Goal: Information Seeking & Learning: Learn about a topic

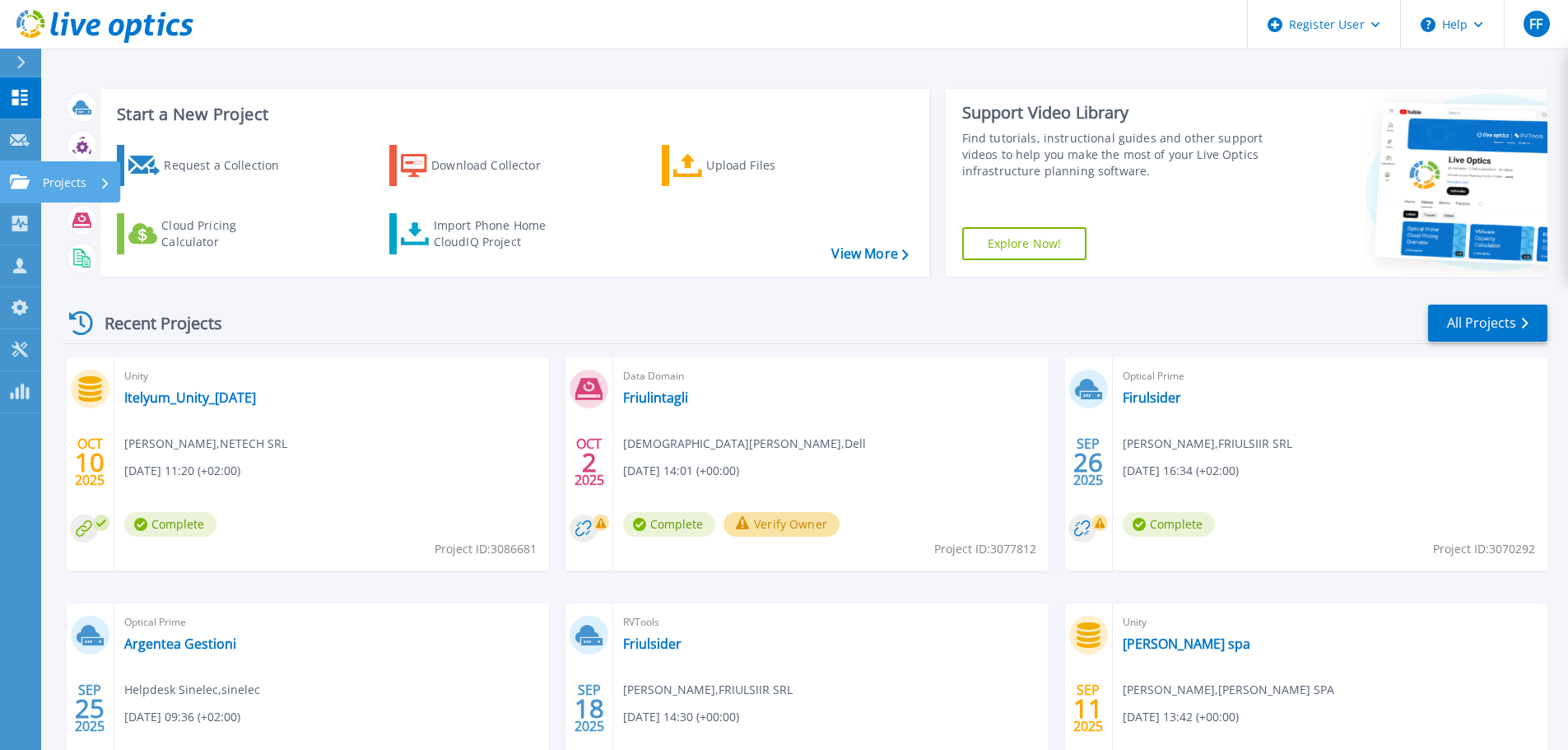
click at [22, 190] on link "Projects Projects" at bounding box center [20, 182] width 41 height 42
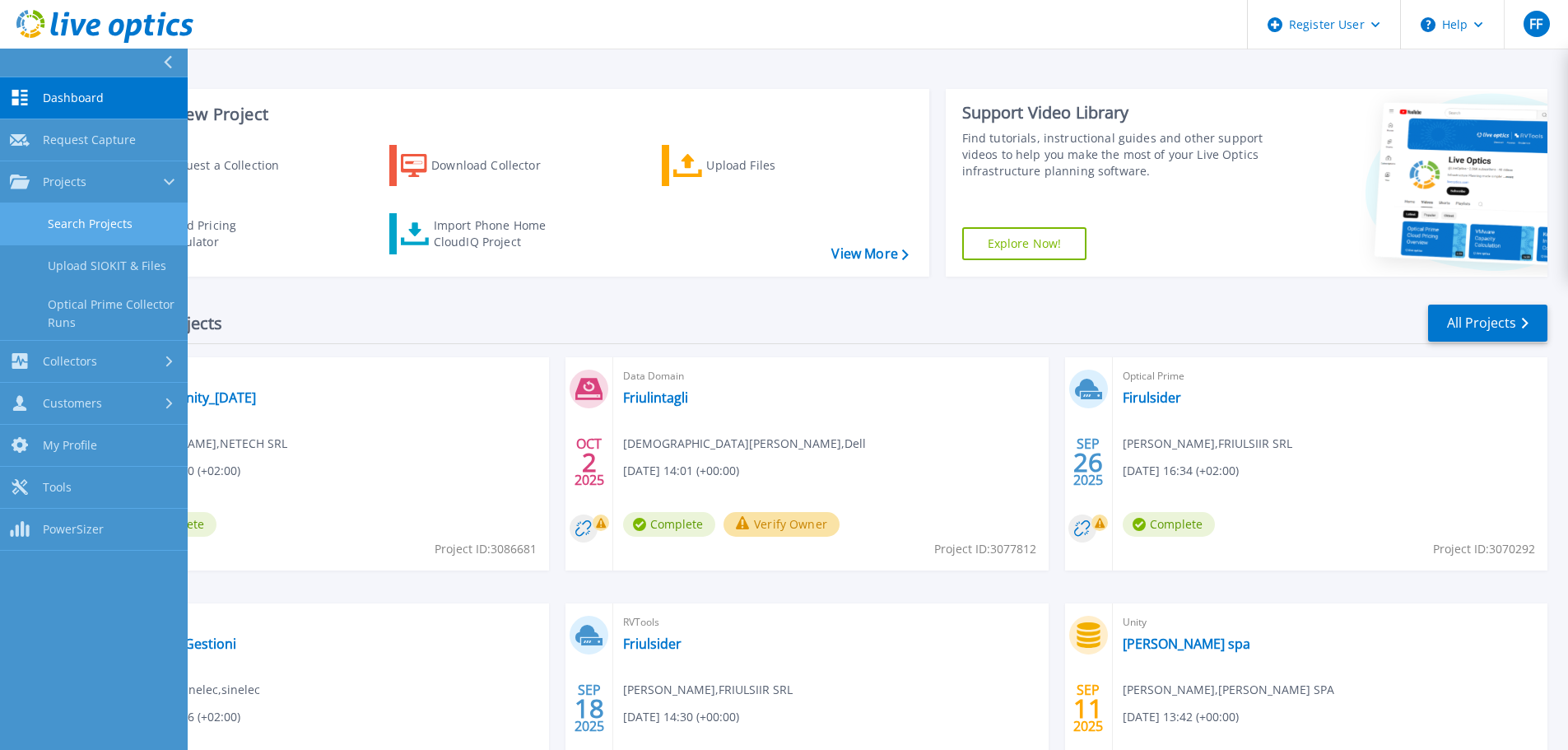
click at [66, 221] on link "Search Projects" at bounding box center [93, 223] width 188 height 42
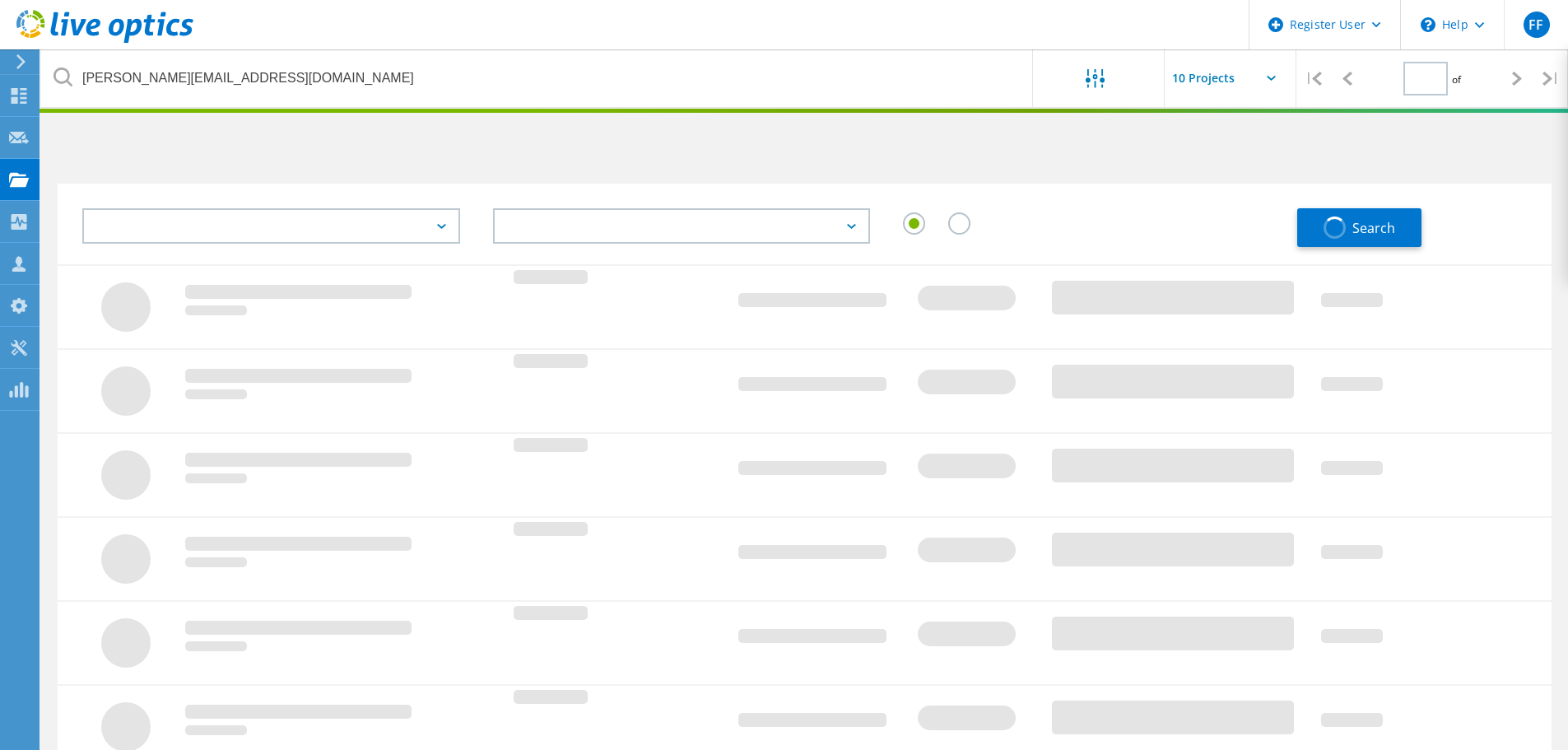
type input "1"
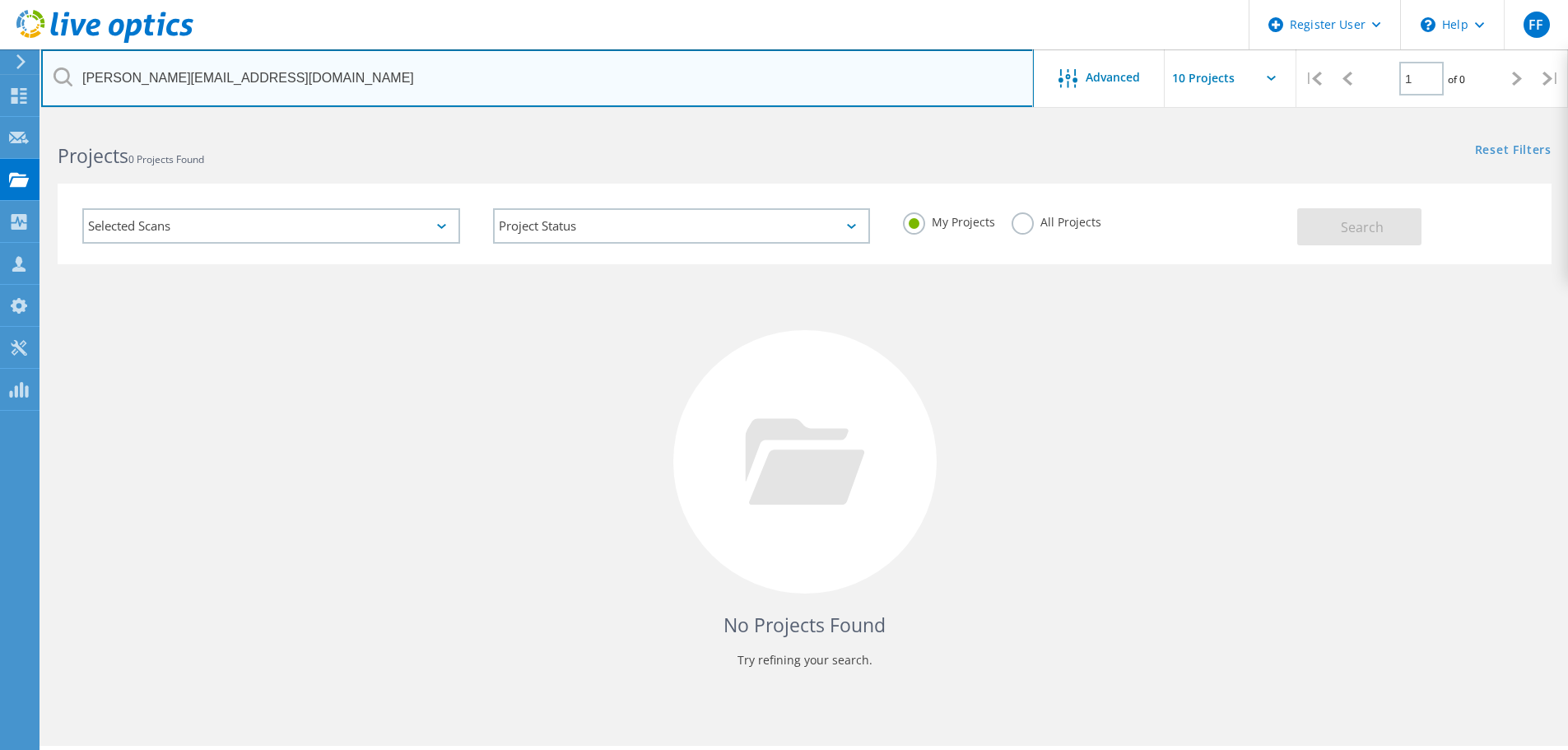
drag, startPoint x: 265, startPoint y: 75, endPoint x: 75, endPoint y: 82, distance: 190.1
click at [75, 82] on input "giorgio.varetto@autajon.it" at bounding box center [537, 78] width 992 height 58
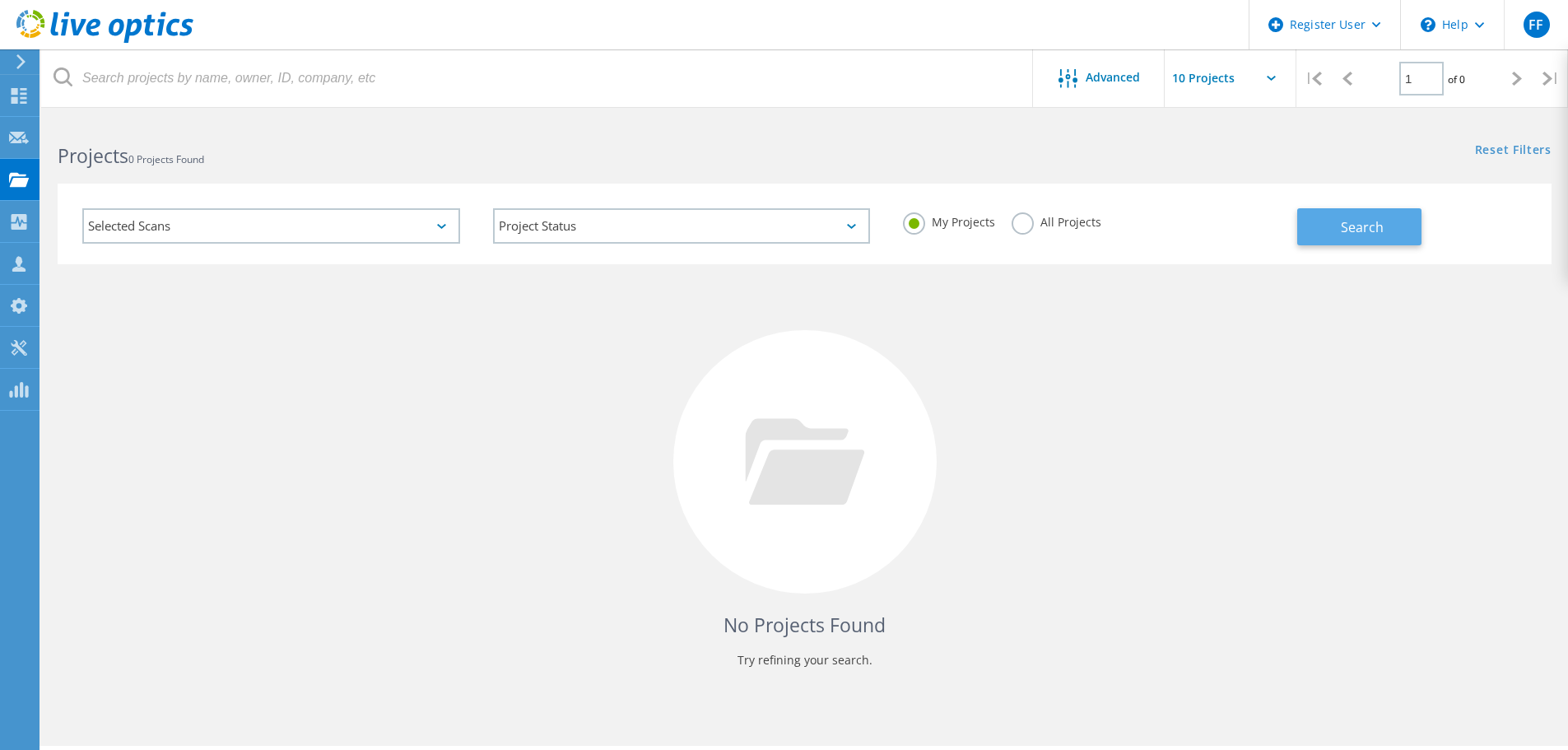
click at [1329, 233] on button "Search" at bounding box center [1359, 227] width 124 height 37
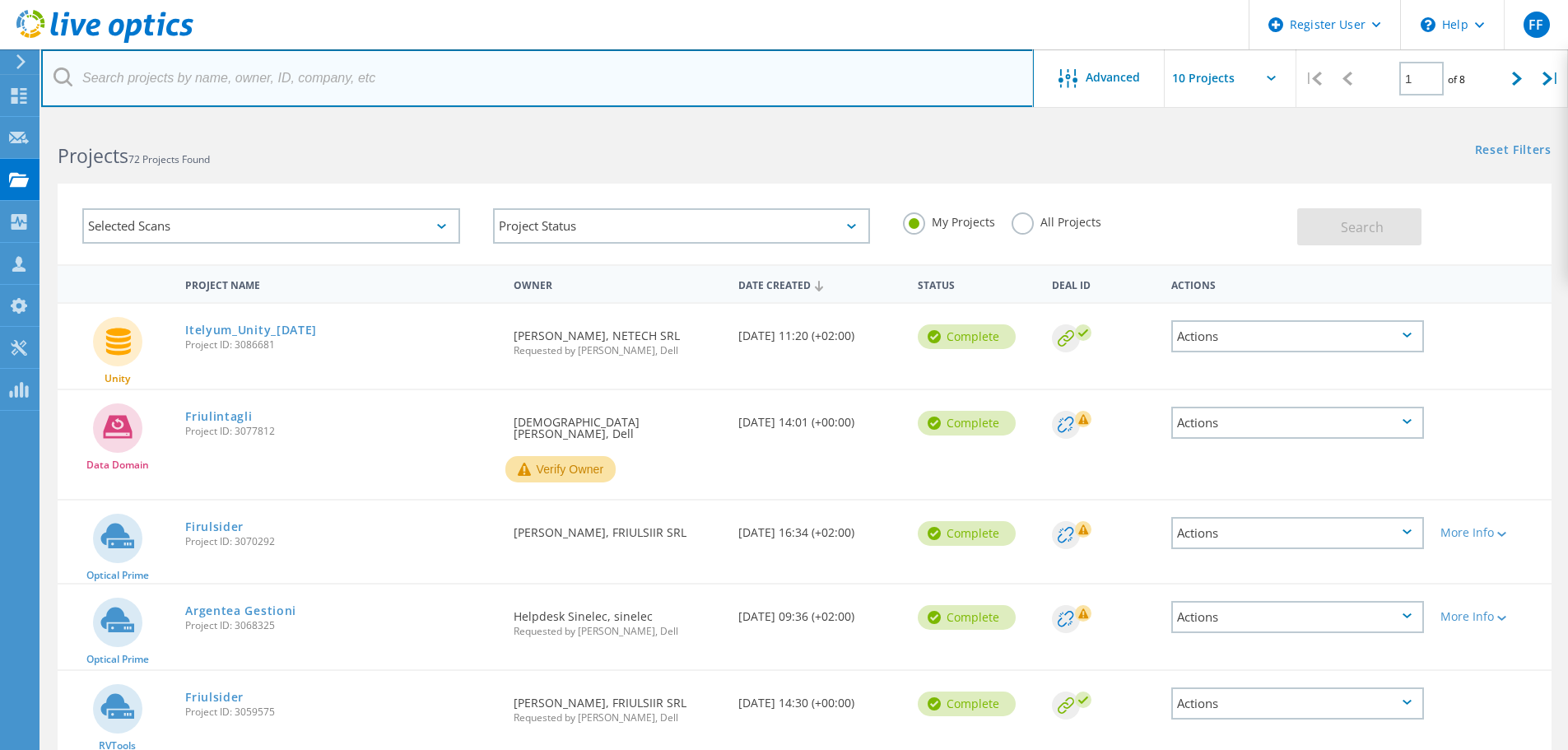
click at [514, 67] on input "text" at bounding box center [537, 78] width 992 height 58
type input "giorgio.varetto@autajon.it"
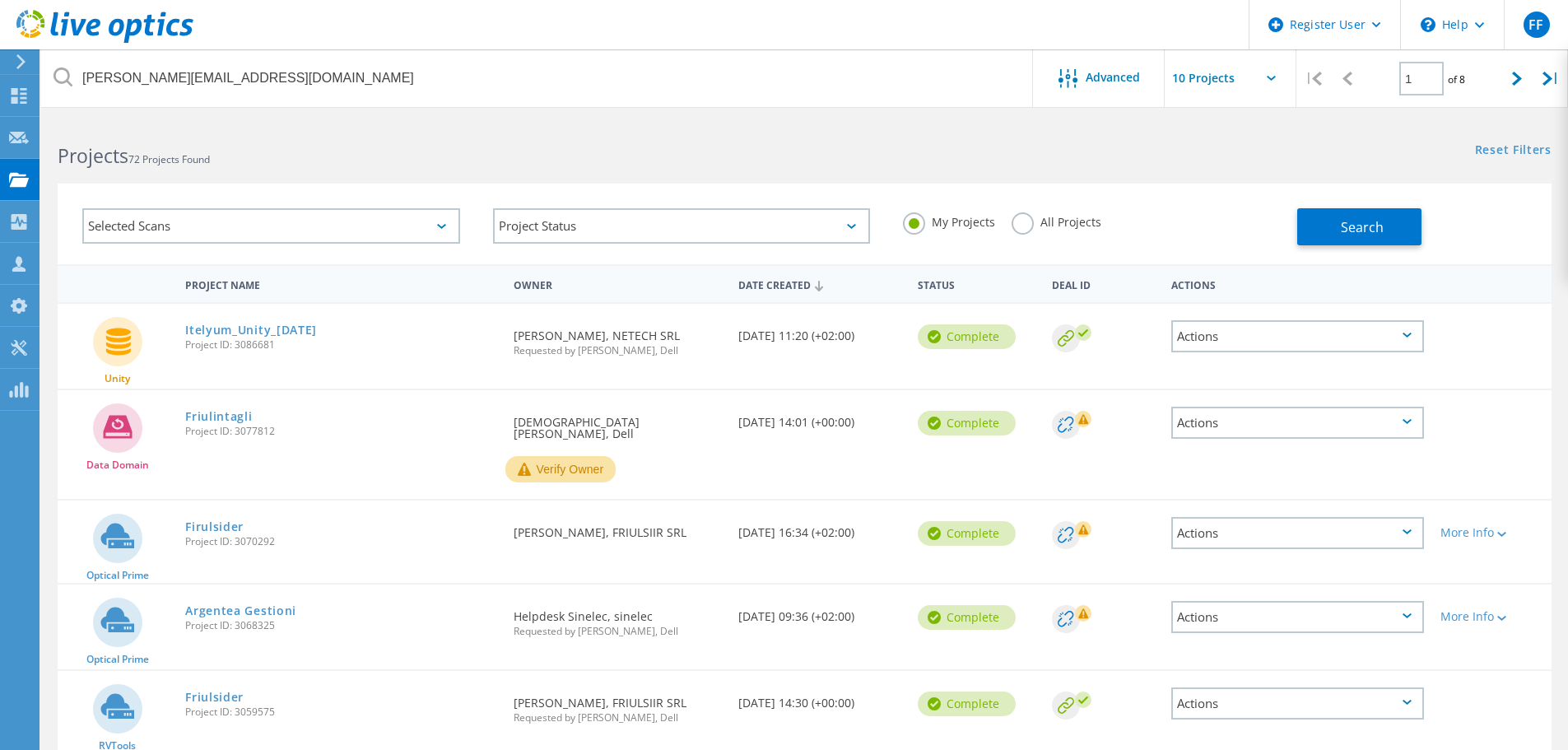
click at [1019, 228] on label "All Projects" at bounding box center [1056, 220] width 90 height 15
click at [0, 0] on input "All Projects" at bounding box center [0, 0] width 0 height 0
click at [1326, 228] on button "Search" at bounding box center [1359, 227] width 124 height 37
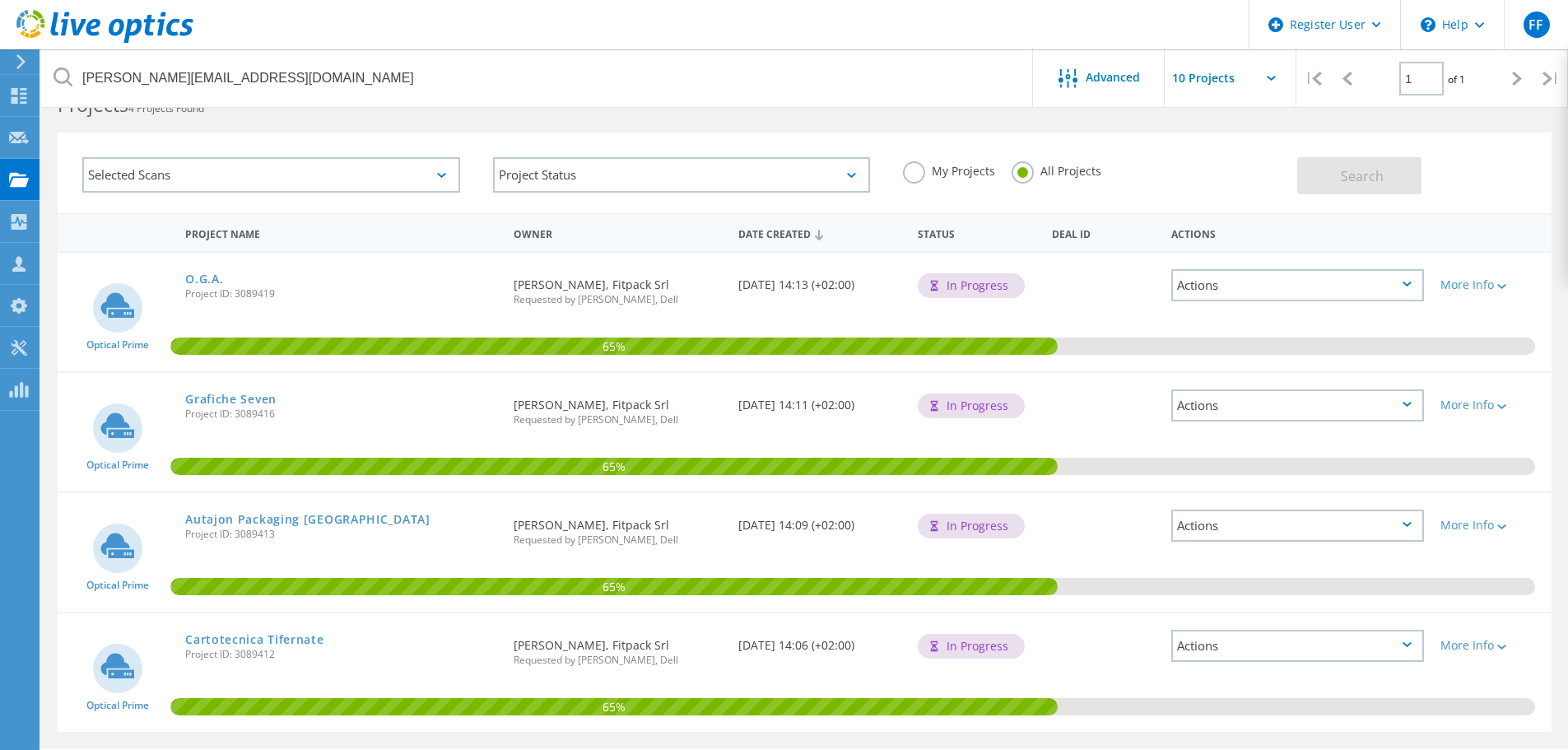
scroll to position [99, 0]
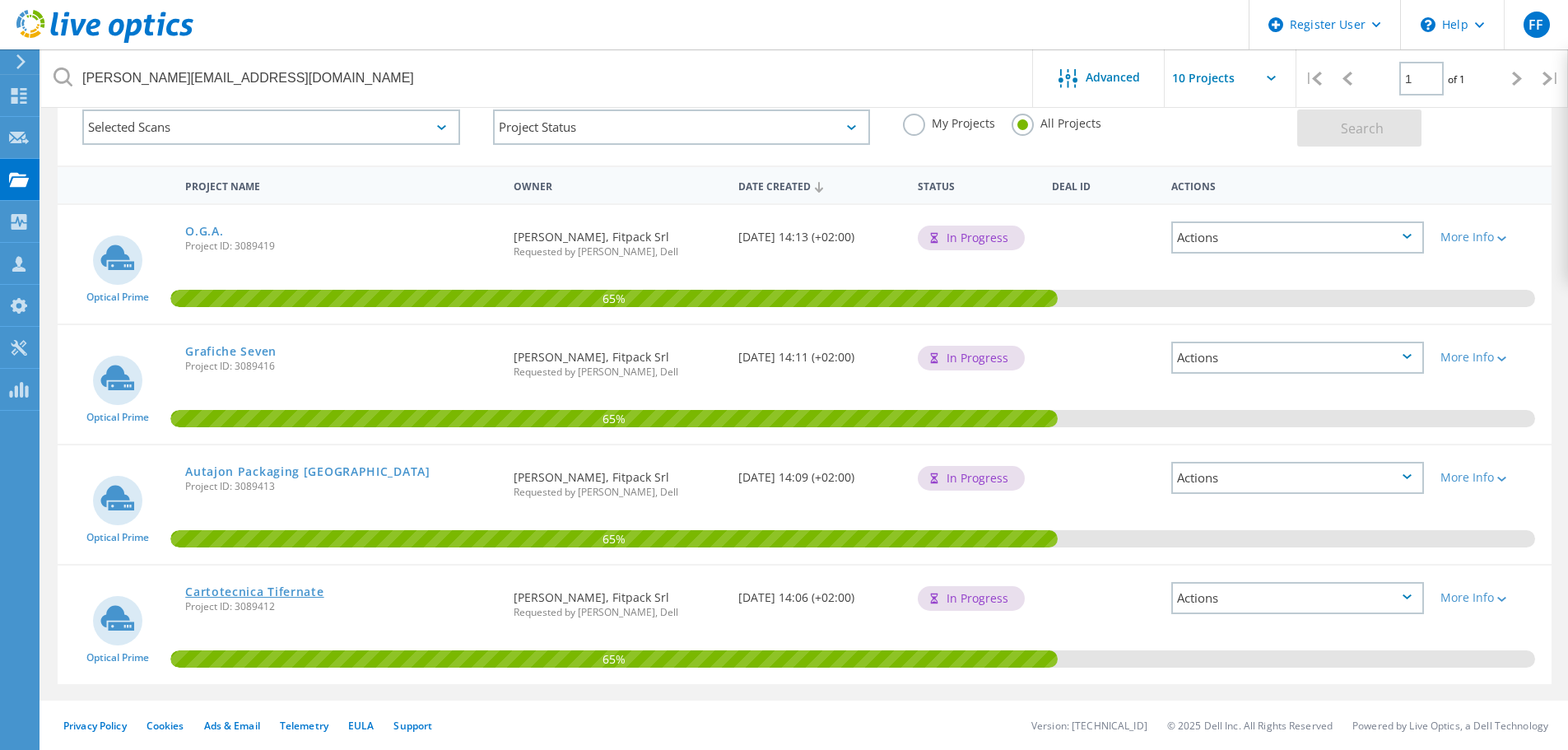
click at [265, 596] on link "Cartotecnica Tifernate" at bounding box center [254, 592] width 138 height 12
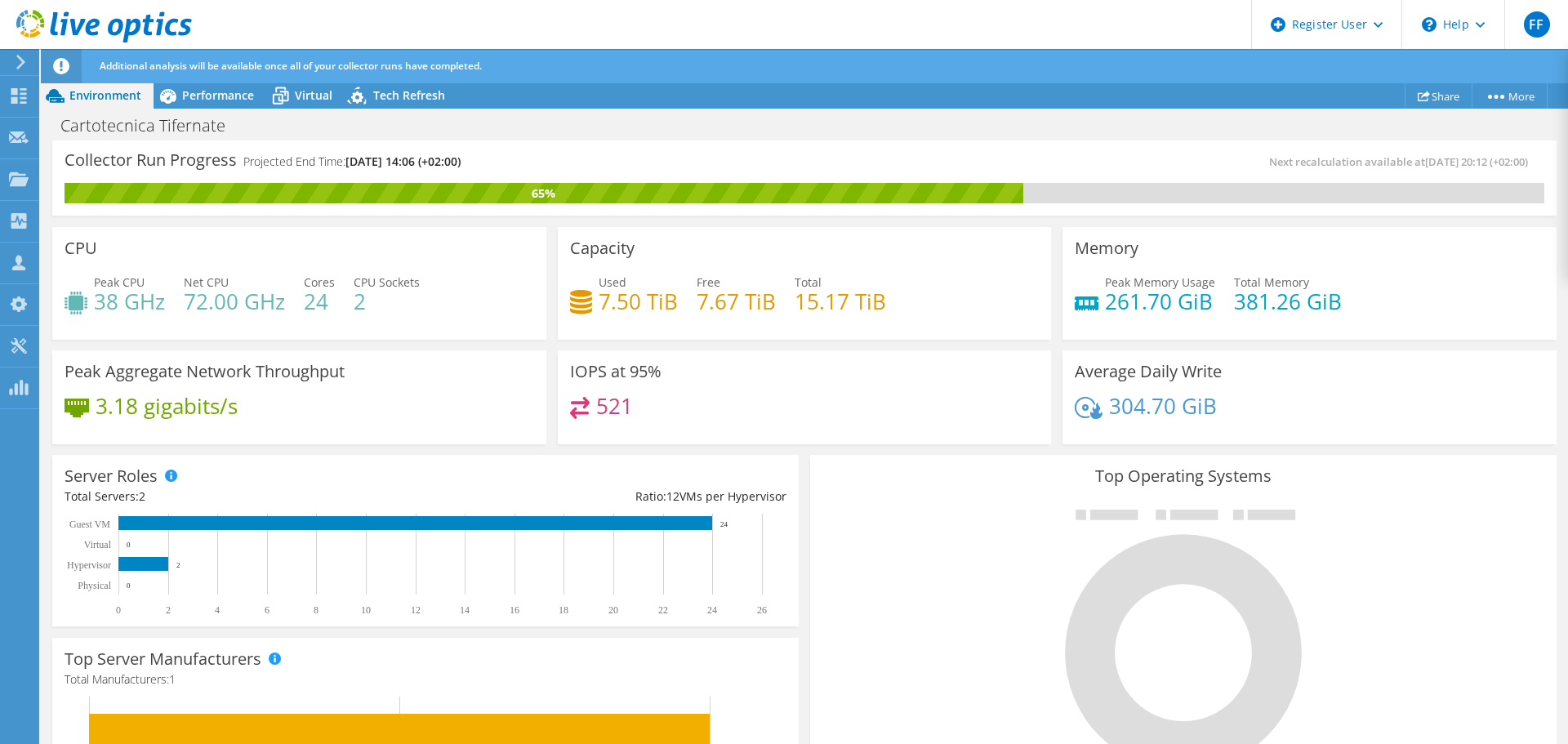
scroll to position [245, 0]
click at [197, 95] on span "Performance" at bounding box center [217, 95] width 72 height 15
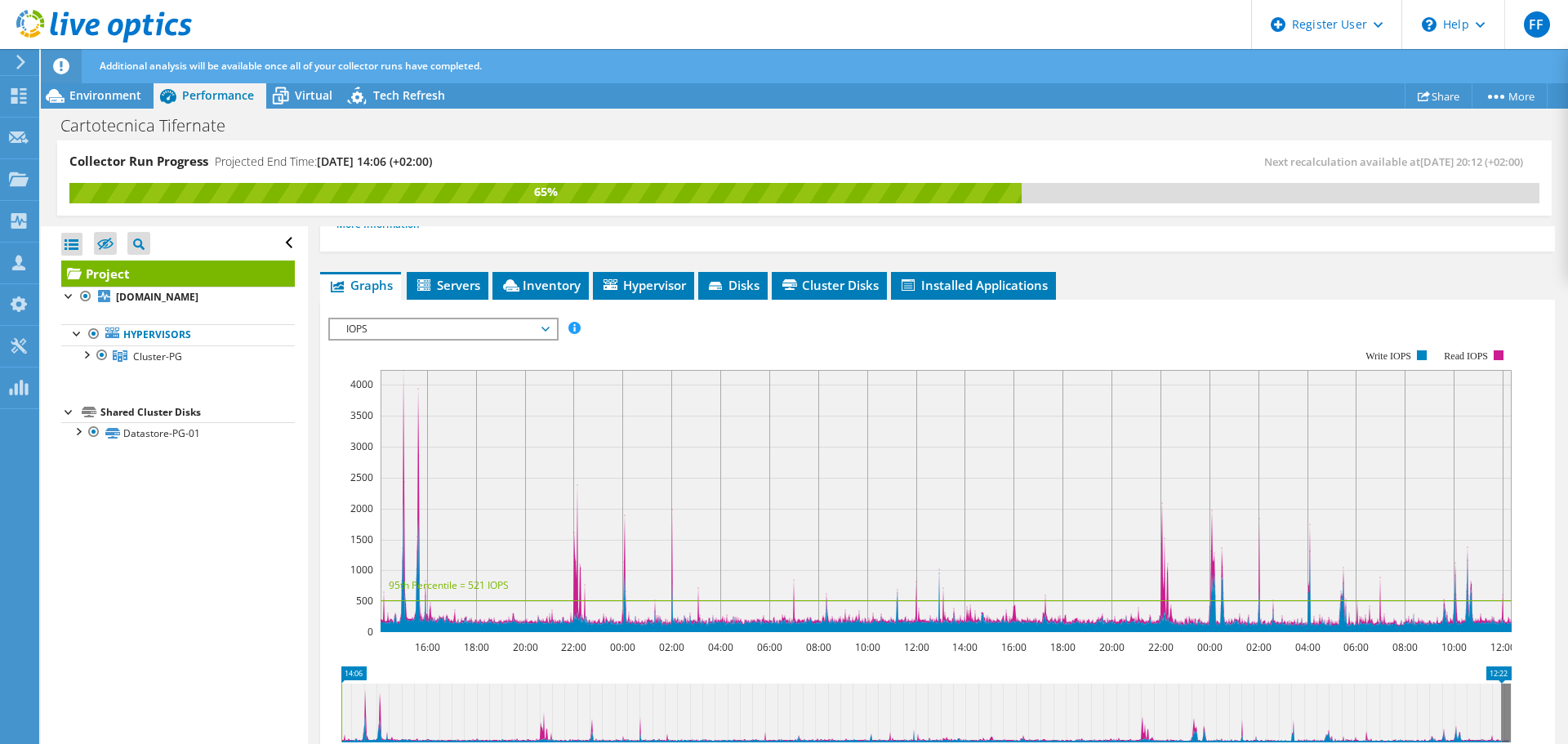
click at [546, 331] on span "IOPS" at bounding box center [442, 329] width 210 height 19
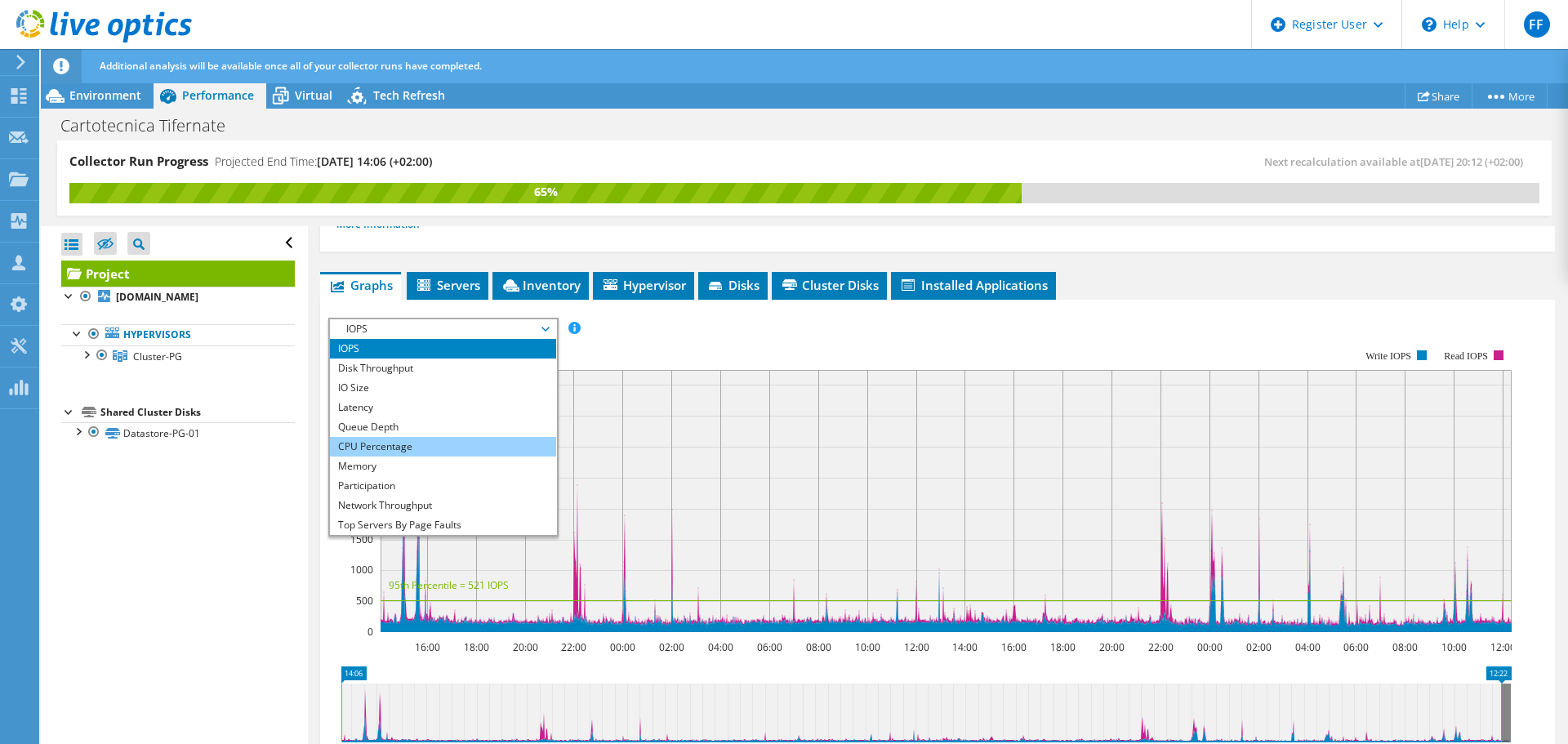
click at [429, 448] on li "CPU Percentage" at bounding box center [443, 447] width 227 height 19
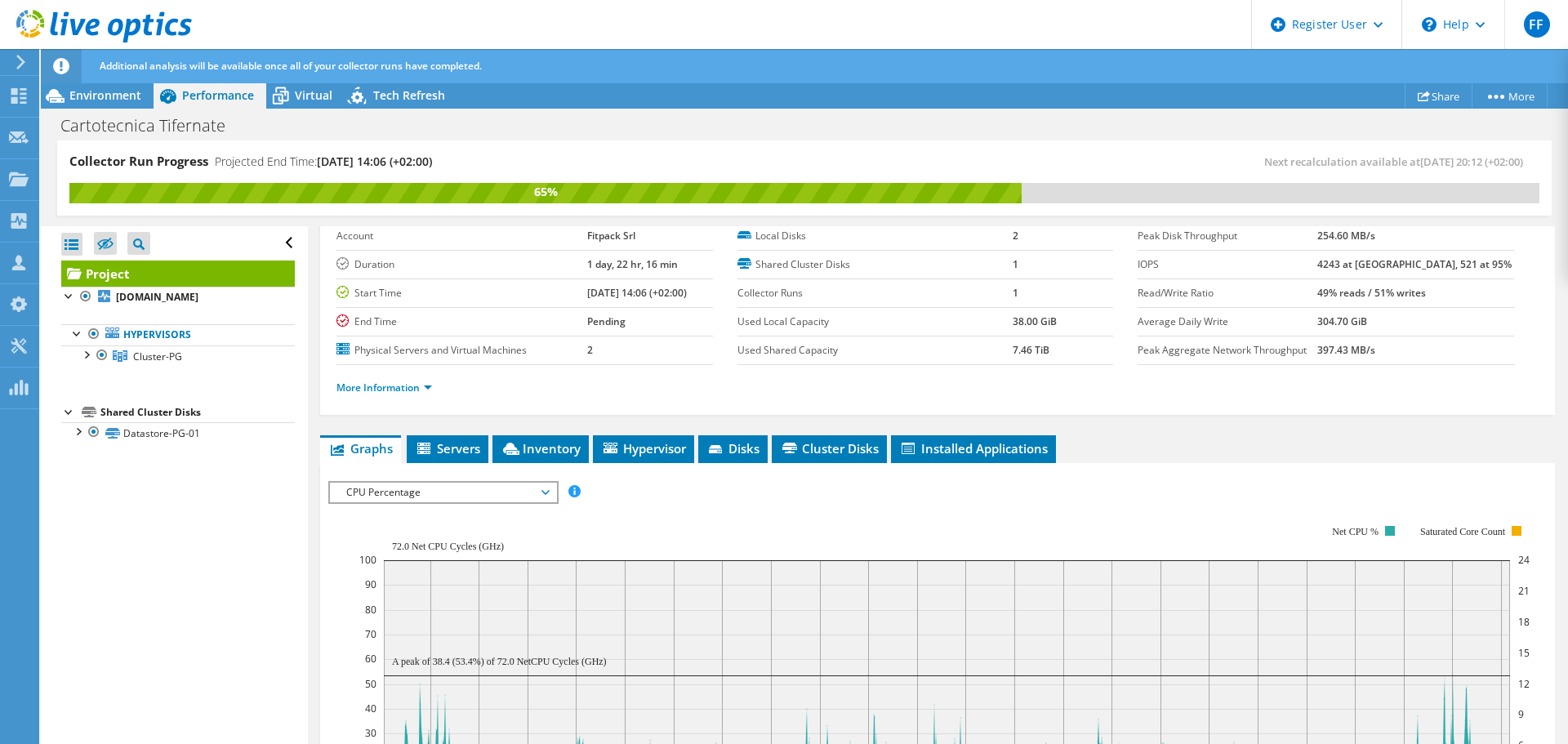
scroll to position [0, 0]
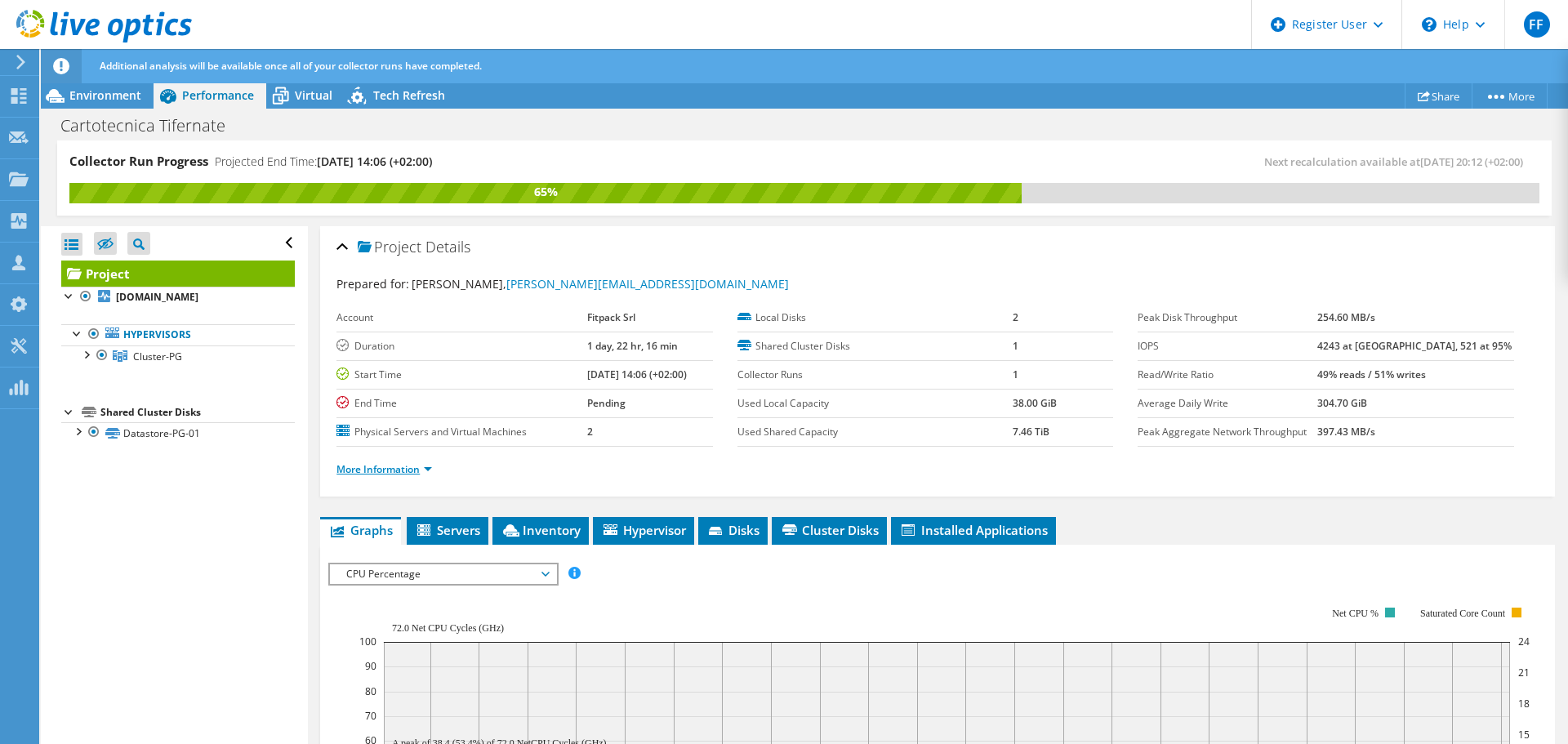
click at [425, 466] on link "More Information" at bounding box center [383, 469] width 95 height 13
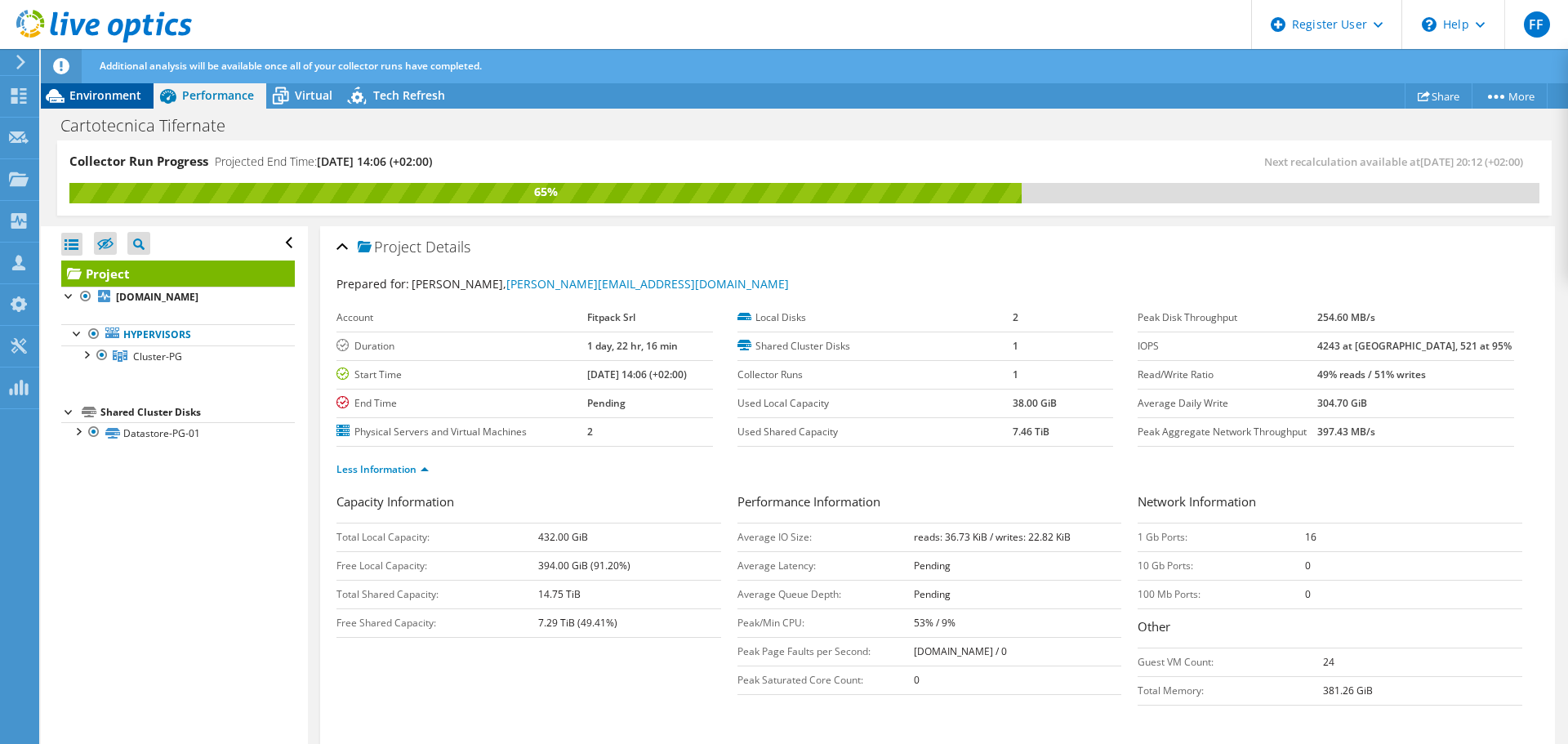
click at [118, 89] on span "Environment" at bounding box center [104, 95] width 72 height 15
